Goal: Task Accomplishment & Management: Complete application form

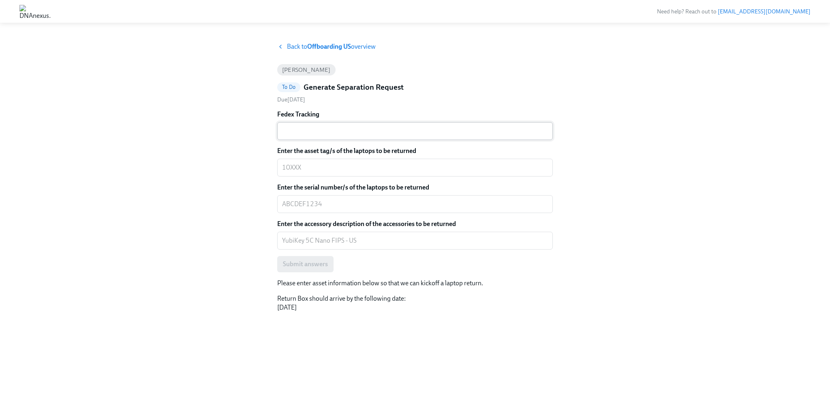
click at [302, 132] on textarea "Fedex Tracking" at bounding box center [415, 131] width 266 height 10
paste textarea "883873089835"
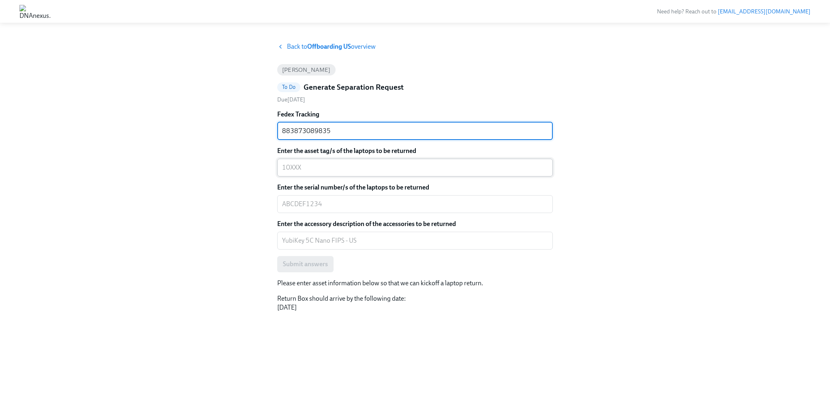
type textarea "883873089835"
click at [310, 164] on textarea "Enter the asset tag/s of the laptops to be returned" at bounding box center [415, 168] width 266 height 10
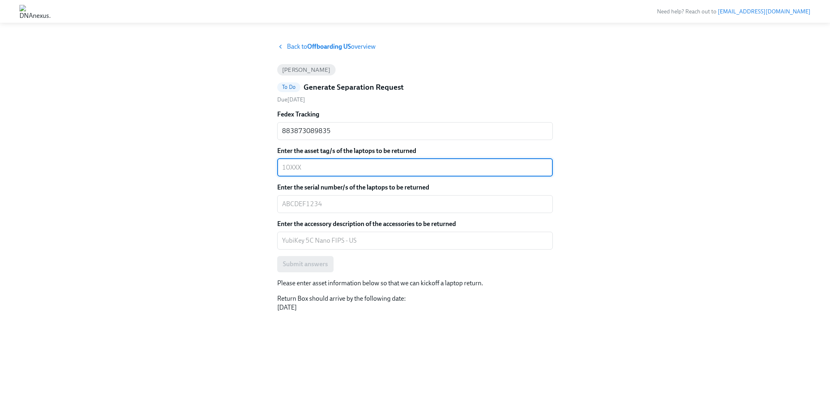
click at [357, 159] on div "x ​" at bounding box center [415, 168] width 276 height 18
click at [356, 163] on textarea "Enter the asset tag/s of the laptops to be returned" at bounding box center [415, 168] width 266 height 10
type textarea "10652"
click at [336, 176] on div "Fedex Tracking 883873089835 x ​ Enter the asset tag/s of the laptops to be retu…" at bounding box center [415, 191] width 276 height 162
click at [327, 191] on label "Enter the serial number/s of the laptops to be returned" at bounding box center [415, 187] width 276 height 9
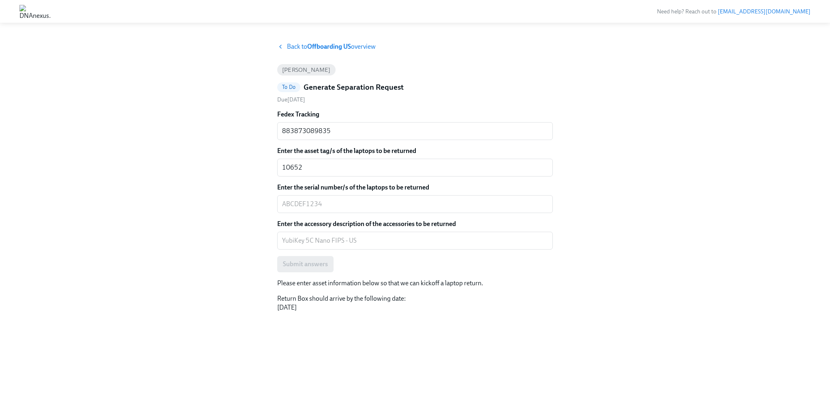
click at [327, 199] on textarea "Enter the serial number/s of the laptops to be returned" at bounding box center [415, 204] width 266 height 10
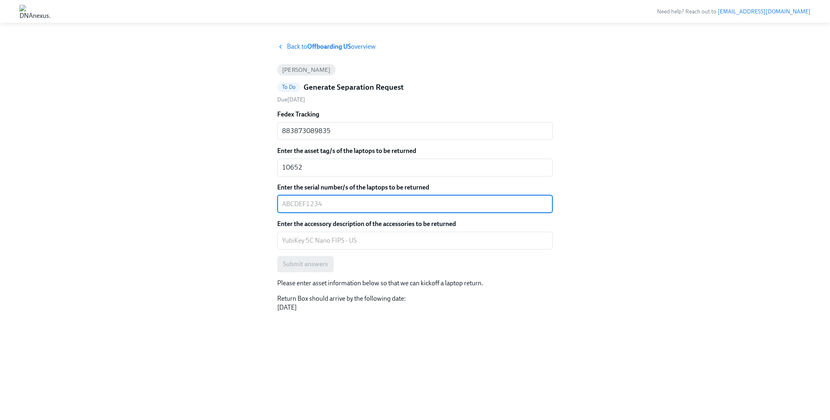
click at [326, 196] on div "x ​" at bounding box center [415, 204] width 276 height 18
paste textarea "HT4L7RJV2J"
type textarea "HT4L7RJV2J"
click at [229, 211] on div "Back to Offboarding US overview Corey Kidwell To Do Generate Separation Request…" at bounding box center [414, 221] width 791 height 358
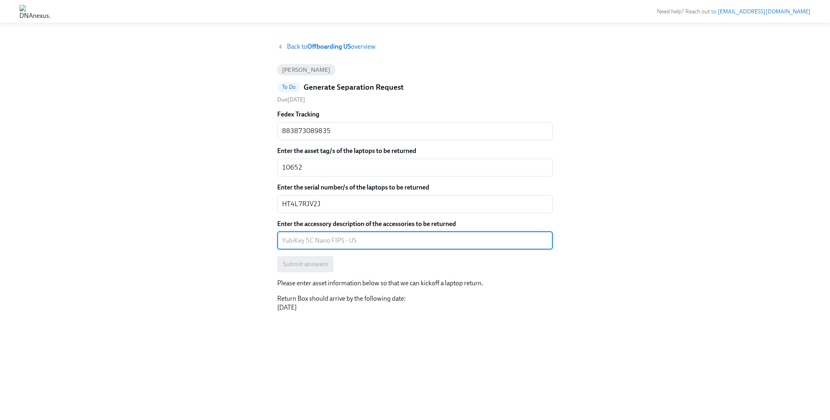
click at [288, 236] on textarea "Enter the accessory description of the accessories to be returned" at bounding box center [415, 241] width 266 height 10
type textarea "T"
type textarea "Yubikey(s)"
click at [324, 264] on span "Submit answers" at bounding box center [305, 264] width 45 height 8
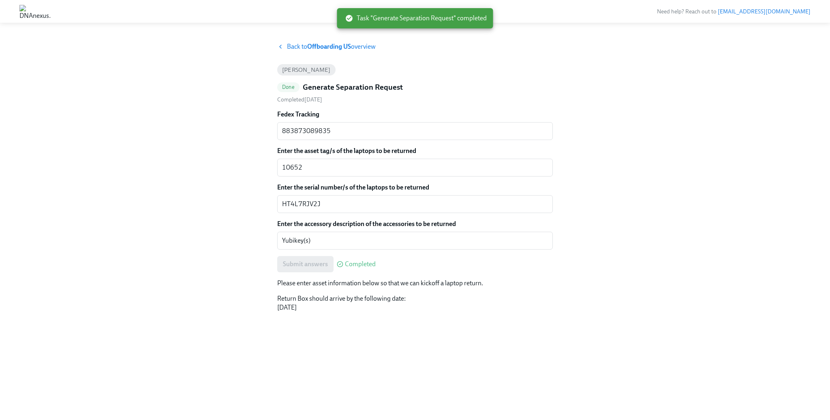
click at [313, 45] on strong "Offboarding US" at bounding box center [329, 47] width 44 height 8
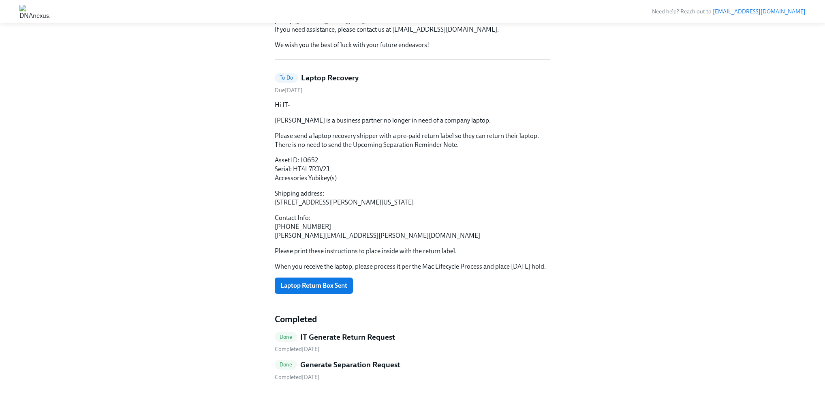
scroll to position [323, 0]
click at [319, 281] on button "Laptop Return Box Sent" at bounding box center [314, 285] width 78 height 16
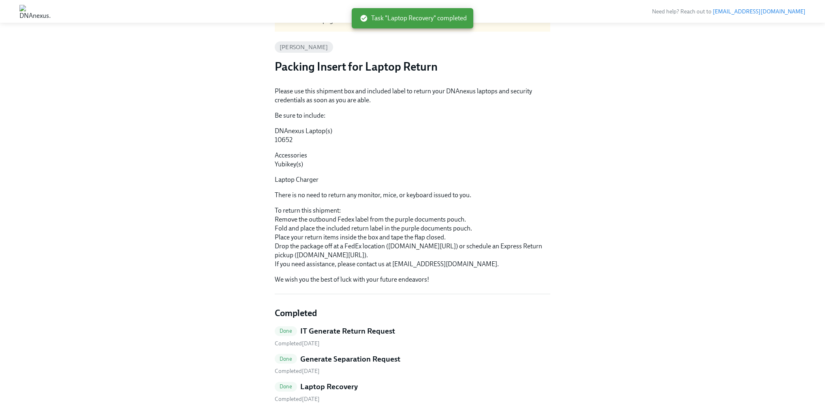
scroll to position [0, 0]
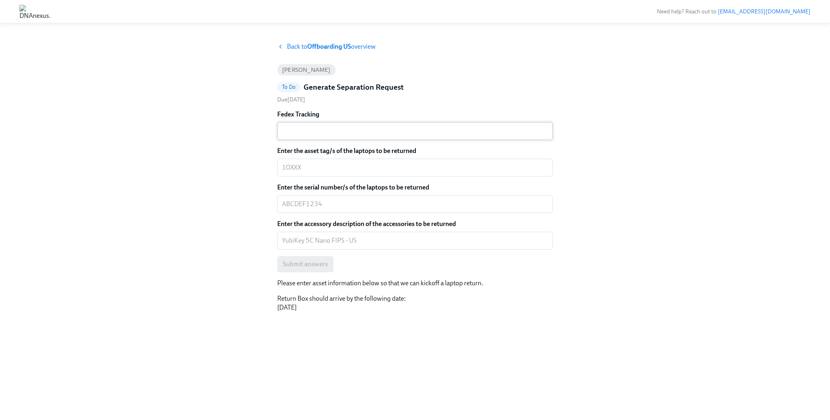
click at [360, 130] on textarea "Fedex Tracking" at bounding box center [415, 131] width 266 height 10
paste textarea "883869061130"
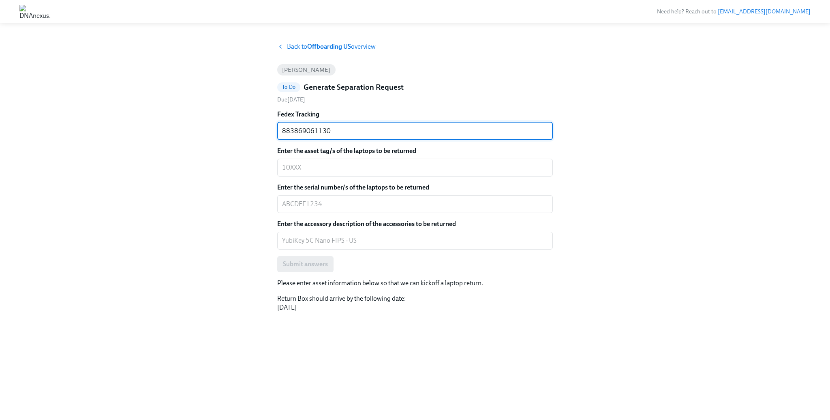
type textarea "883869061130"
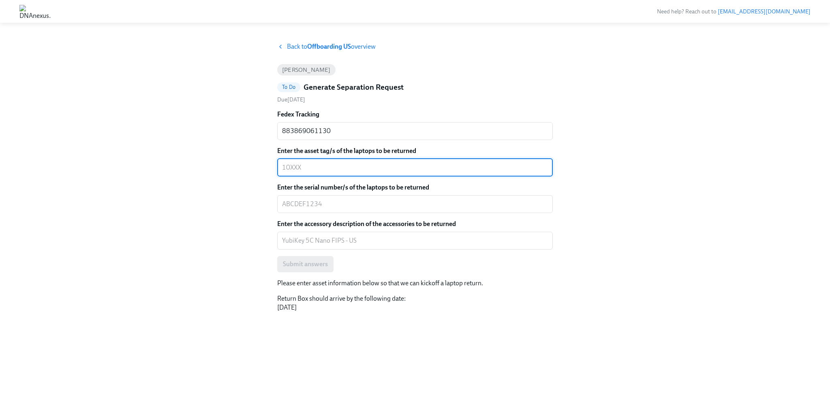
click at [328, 168] on textarea "Enter the asset tag/s of the laptops to be returned" at bounding box center [415, 168] width 266 height 10
type textarea "10662"
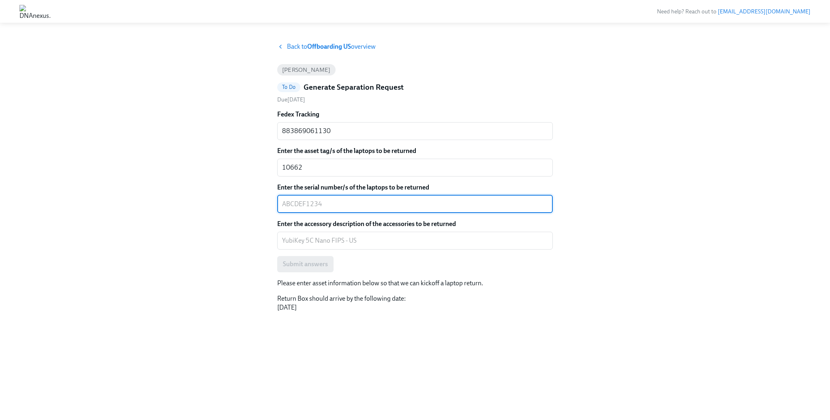
click at [339, 205] on textarea "Enter the serial number/s of the laptops to be returned" at bounding box center [415, 204] width 266 height 10
paste textarea "CYHR9DCP65"
type textarea "CYHR9DCP65"
click at [180, 186] on div "Back to Offboarding US overview [PERSON_NAME] To Do Generate Separation Request…" at bounding box center [414, 221] width 791 height 358
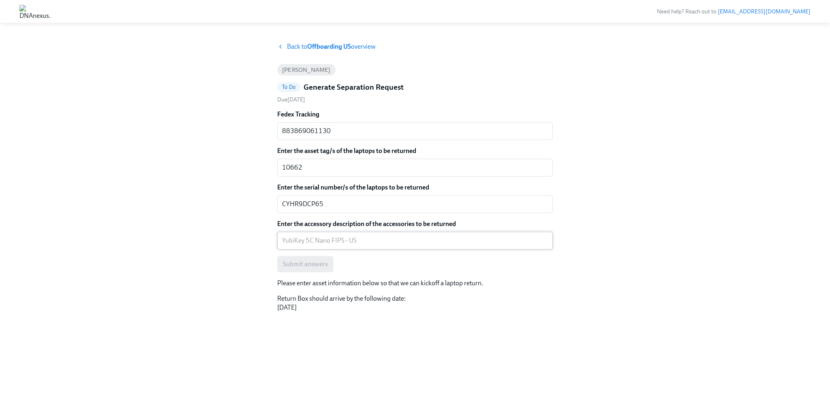
click at [342, 242] on textarea "Enter the accessory description of the accessories to be returned" at bounding box center [415, 241] width 266 height 10
paste textarea "YubiKey 5C Nano"
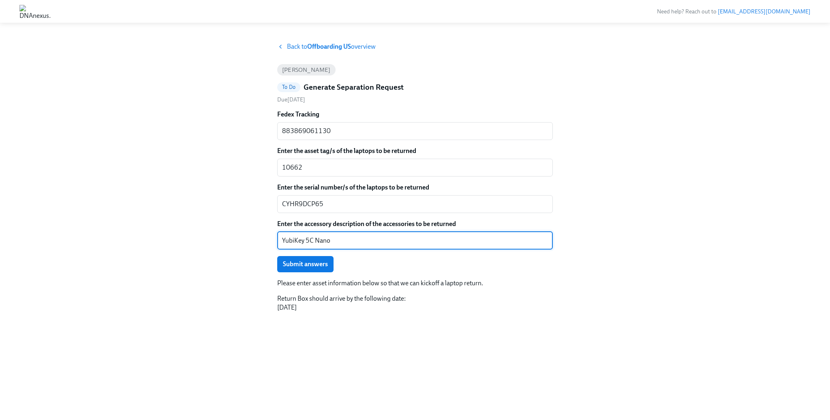
type textarea "YubiKey 5C Nano"
click at [224, 252] on div "Back to Offboarding US overview [PERSON_NAME] To Do Generate Separation Request…" at bounding box center [414, 221] width 791 height 358
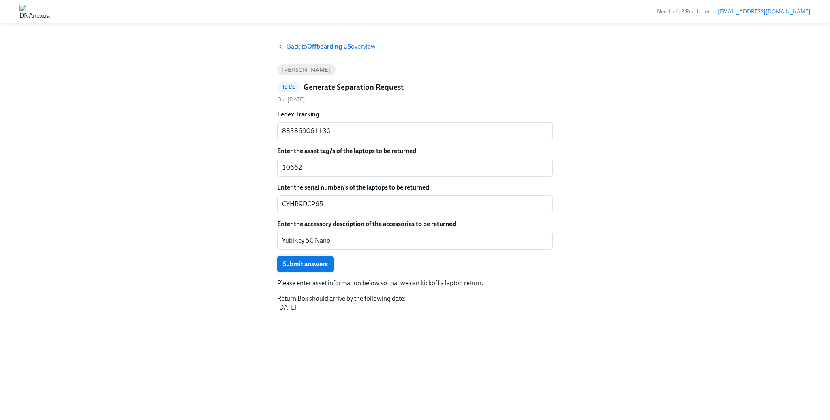
click at [322, 266] on span "Submit answers" at bounding box center [305, 264] width 45 height 8
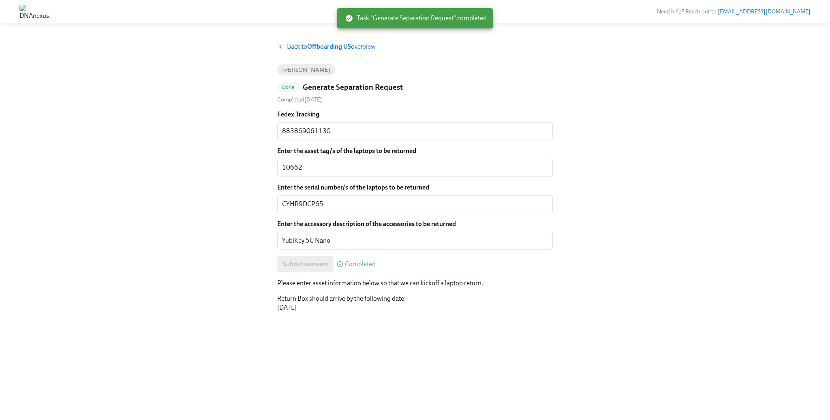
click at [317, 46] on strong "Offboarding US" at bounding box center [329, 47] width 44 height 8
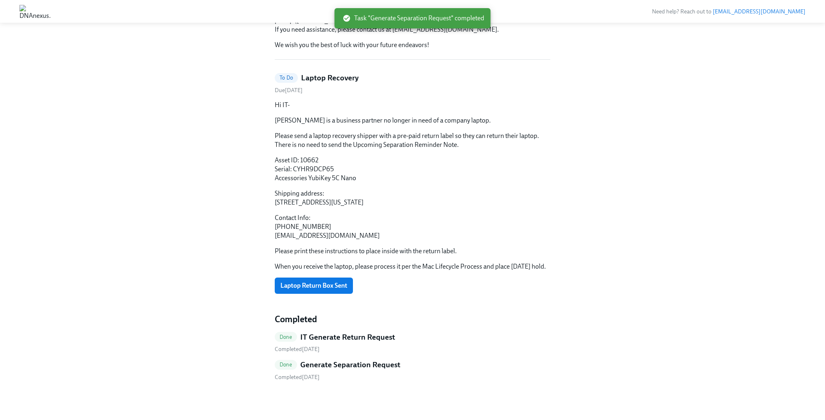
scroll to position [323, 0]
click at [324, 280] on button "Laptop Return Box Sent" at bounding box center [314, 285] width 78 height 16
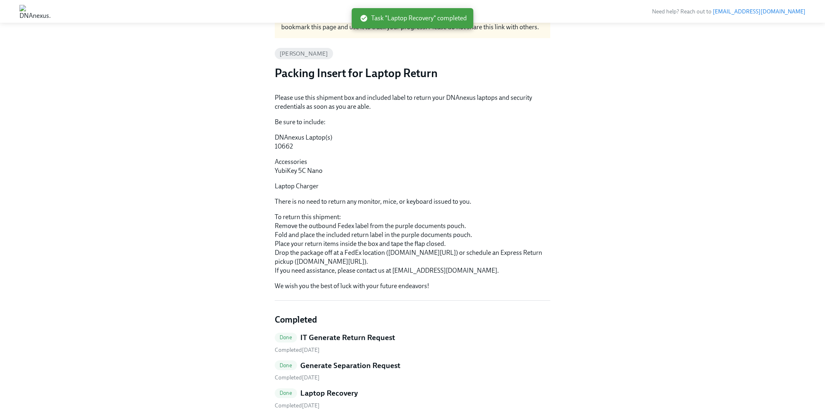
scroll to position [0, 0]
